Goal: Find specific page/section: Find specific page/section

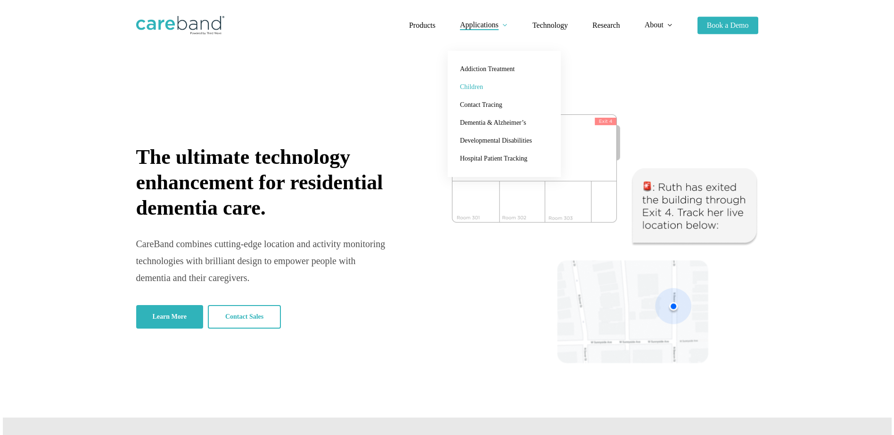
click at [474, 83] on link "Children" at bounding box center [504, 87] width 94 height 18
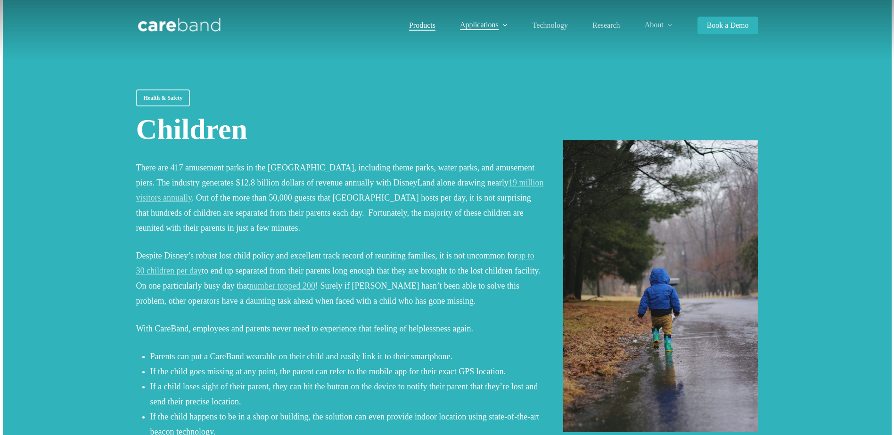
click at [432, 26] on span "Products" at bounding box center [422, 25] width 26 height 8
